Goal: Navigation & Orientation: Find specific page/section

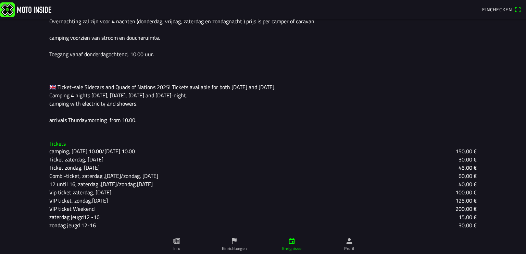
scroll to position [213, 0]
click at [176, 241] on icon "paper" at bounding box center [176, 241] width 7 height 6
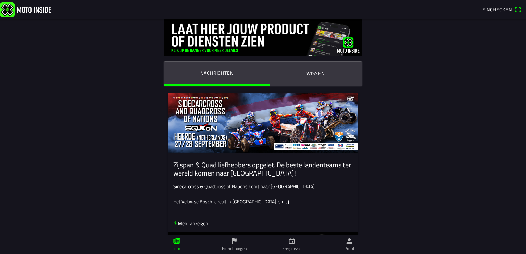
scroll to position [51, 0]
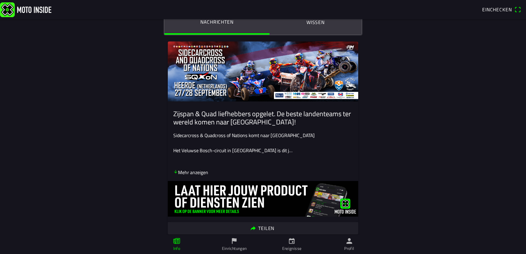
click at [173, 171] on icon "arrow down" at bounding box center [175, 171] width 5 height 5
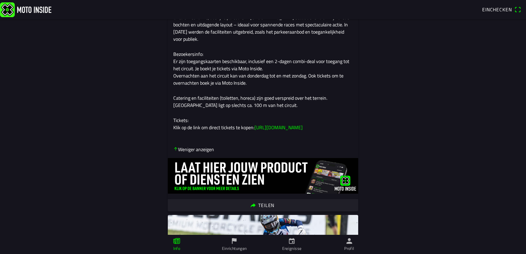
scroll to position [255, 0]
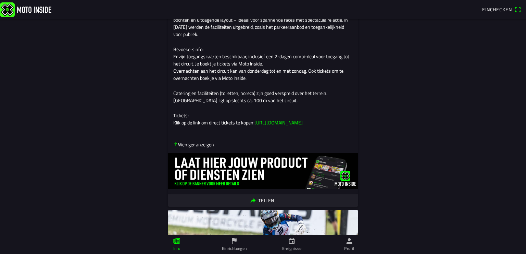
click at [193, 241] on icon "calendar" at bounding box center [189, 240] width 9 height 9
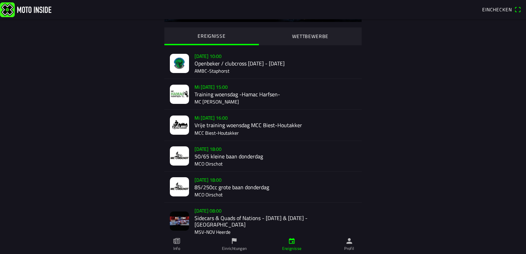
scroll to position [51, 0]
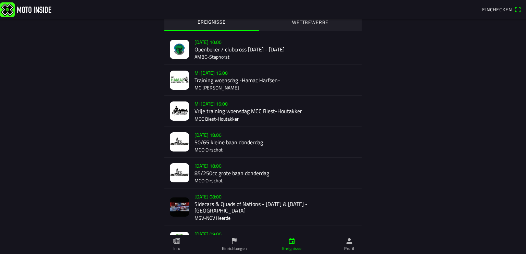
click at [233, 241] on icon "flag" at bounding box center [234, 241] width 5 height 6
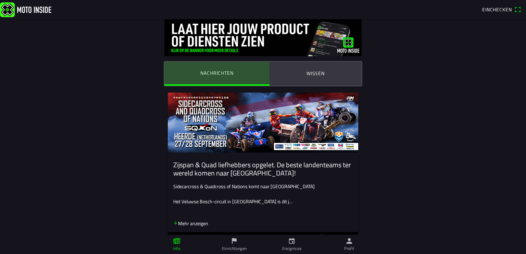
click at [210, 73] on ion-label "Nachrichten" at bounding box center [216, 73] width 33 height 8
